Goal: Information Seeking & Learning: Find specific fact

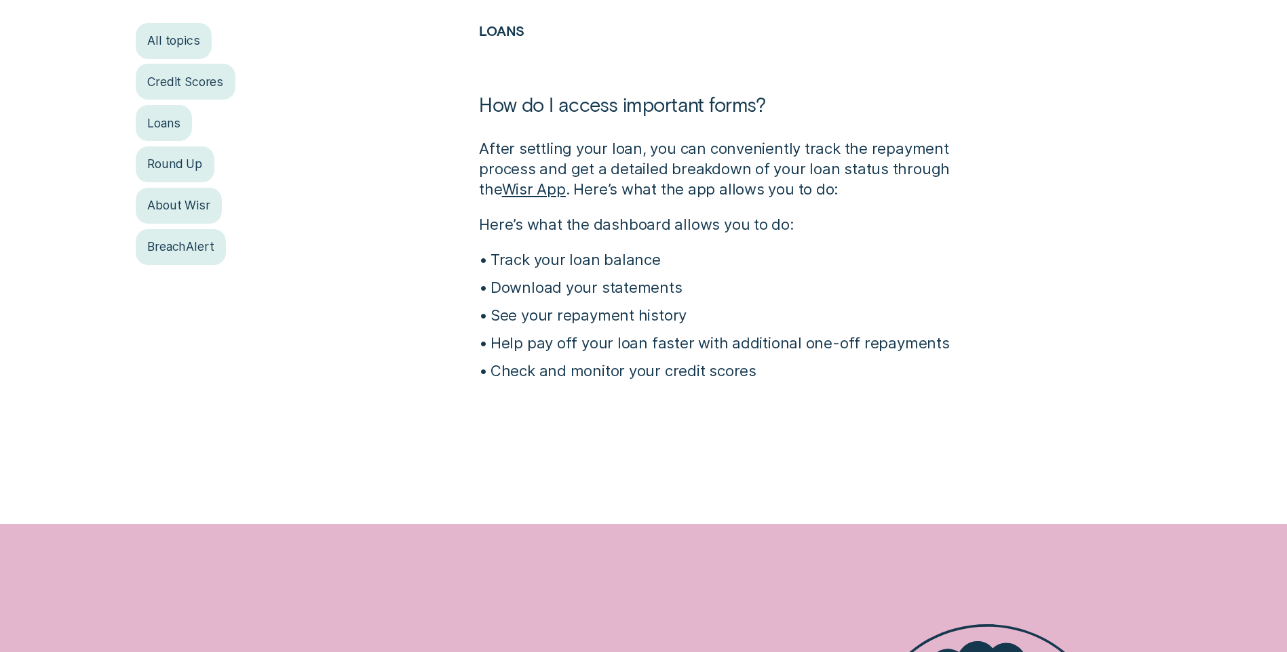
scroll to position [407, 0]
click at [585, 289] on p "Download your statements" at bounding box center [734, 288] width 489 height 20
drag, startPoint x: 492, startPoint y: 290, endPoint x: 687, endPoint y: 285, distance: 194.7
click at [687, 285] on p "Download your statements" at bounding box center [734, 288] width 489 height 20
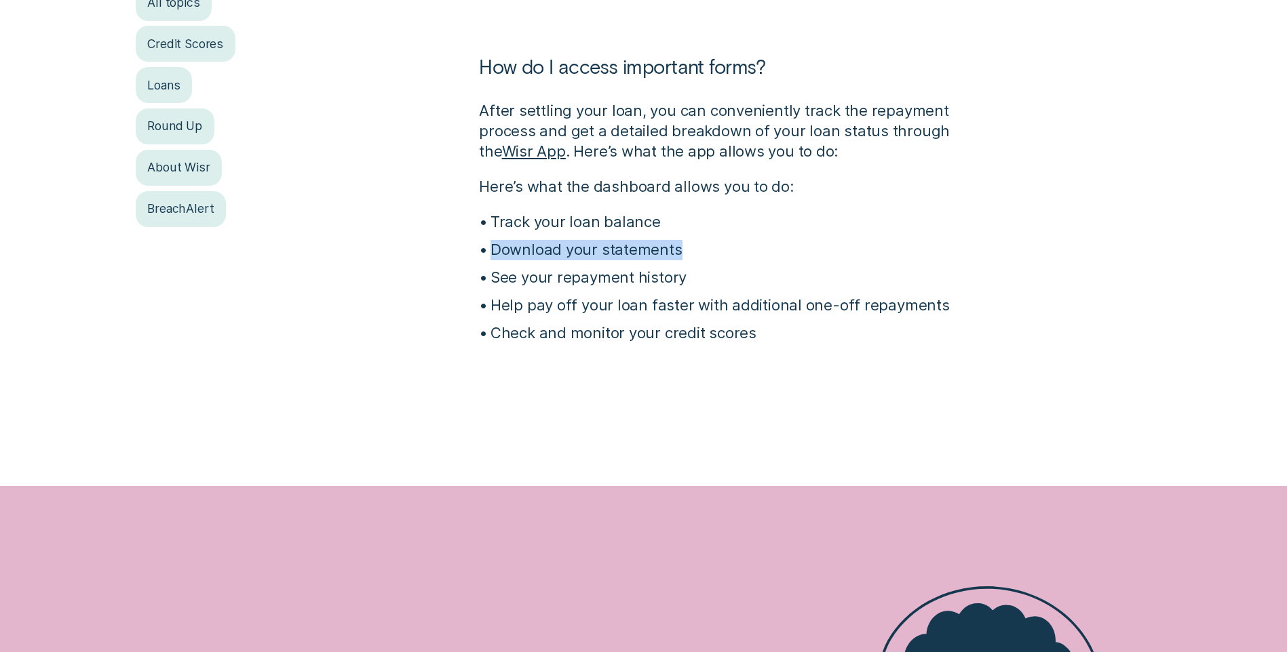
scroll to position [174, 0]
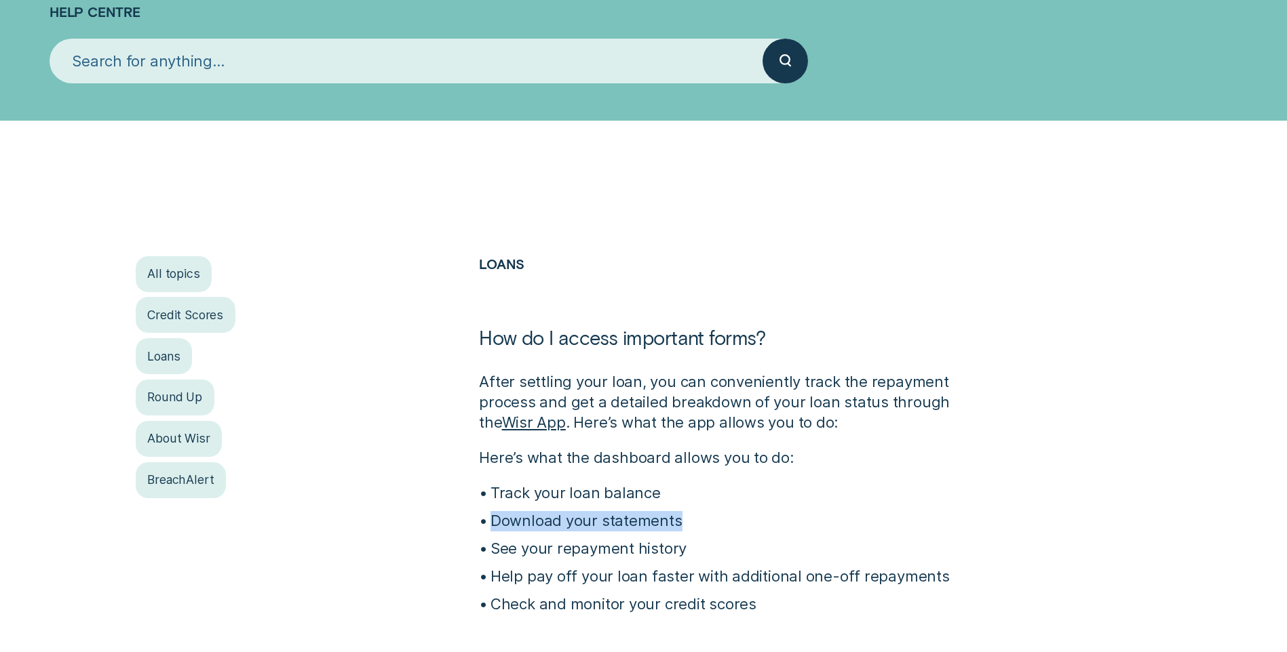
click at [502, 423] on link "Wisr App" at bounding box center [534, 423] width 64 height 18
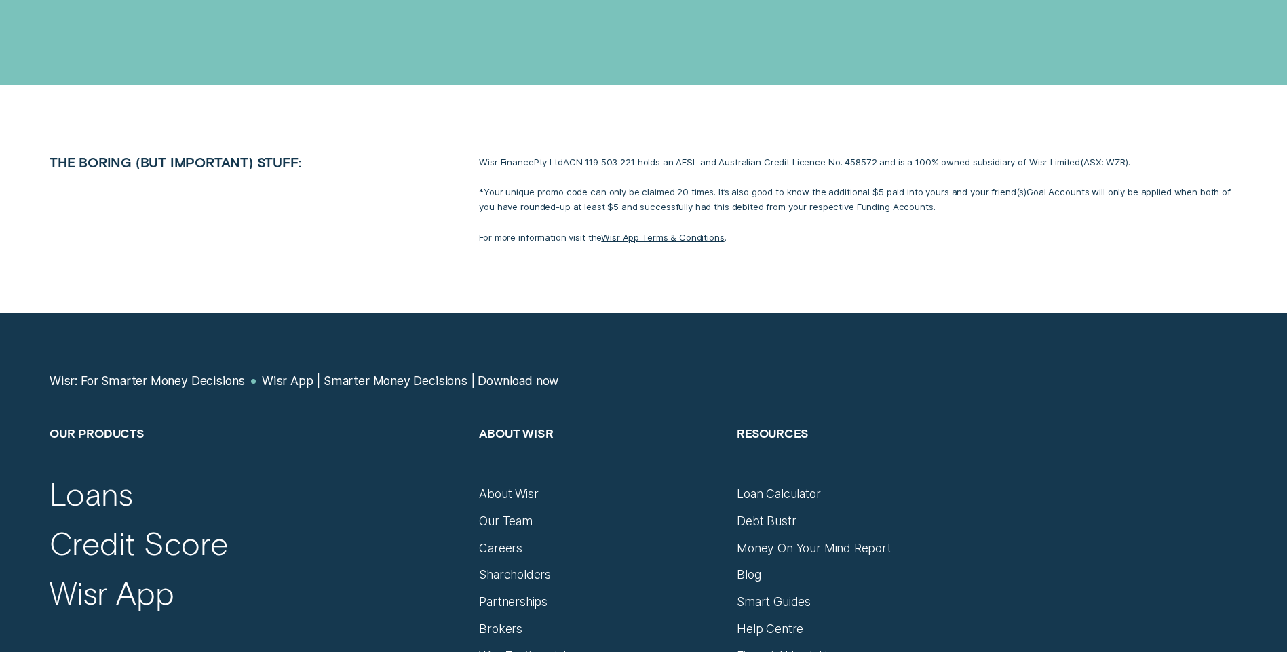
scroll to position [5697, 0]
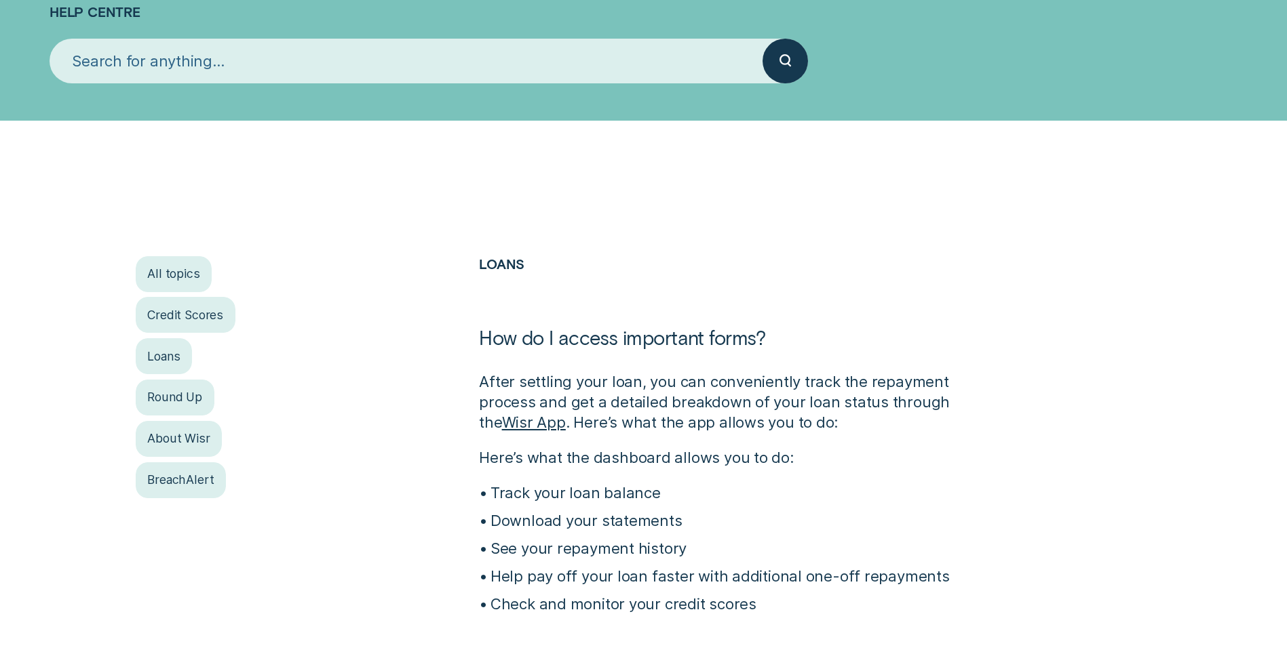
click at [218, 55] on input "search" at bounding box center [406, 61] width 713 height 45
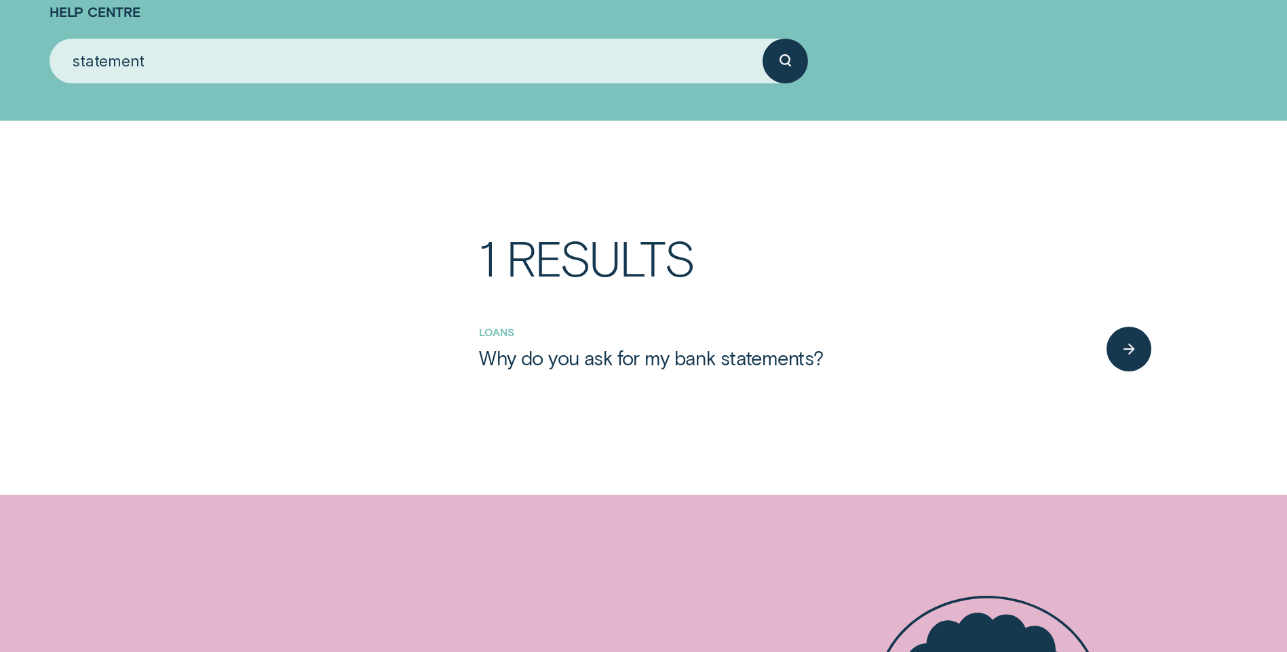
type input "statement"
click at [762, 39] on button "submit" at bounding box center [784, 61] width 45 height 45
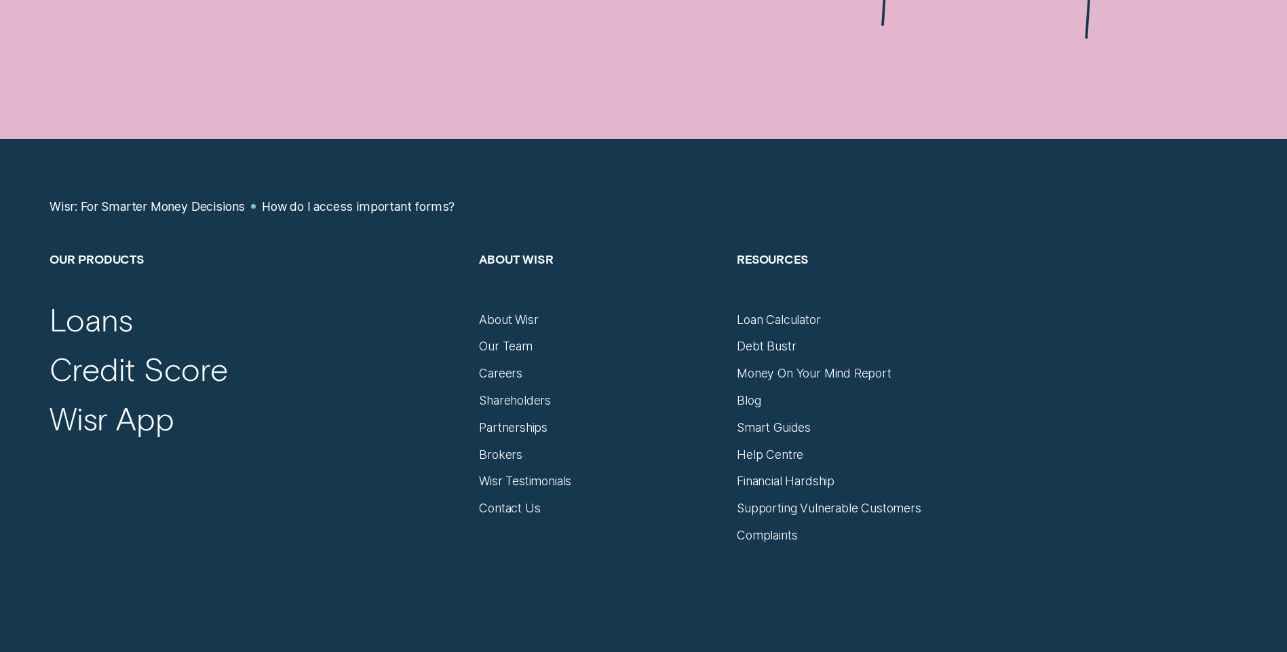
scroll to position [1336, 0]
